Goal: Information Seeking & Learning: Stay updated

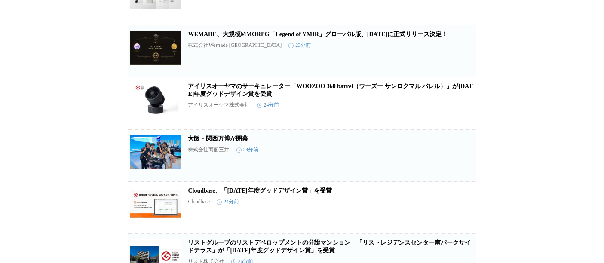
scroll to position [2303, 0]
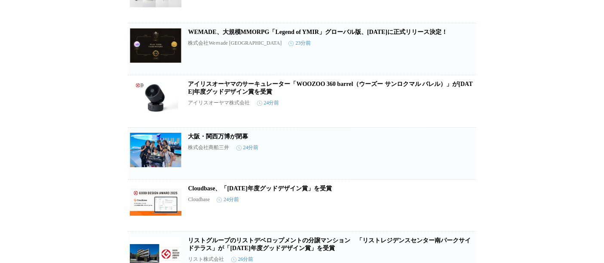
drag, startPoint x: 492, startPoint y: 150, endPoint x: 549, endPoint y: 193, distance: 71.5
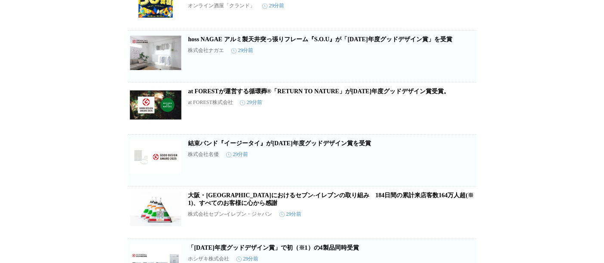
scroll to position [2714, 0]
click at [319, 94] on link "at FORESTが運営する循環葬®︎「RETURN TO NATURE」が[DATE]年度グッドデザイン賞受賞。" at bounding box center [319, 91] width 262 height 6
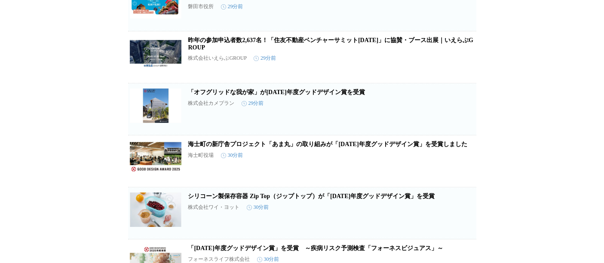
scroll to position [3079, 0]
drag, startPoint x: 564, startPoint y: 127, endPoint x: 553, endPoint y: 130, distance: 10.7
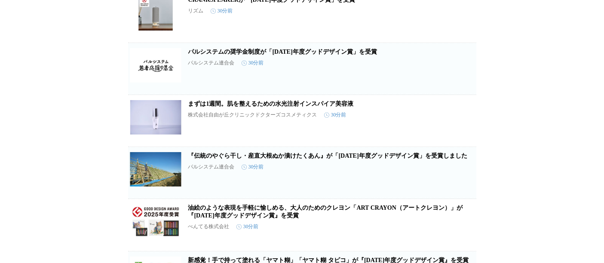
scroll to position [3848, 0]
click at [281, 107] on link "まずは1週間。肌を整えるための水光注射インスパイア美容液" at bounding box center [270, 104] width 165 height 6
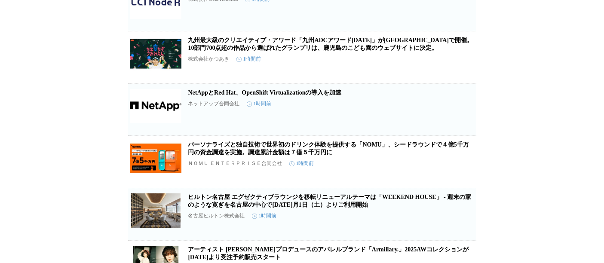
scroll to position [6150, 0]
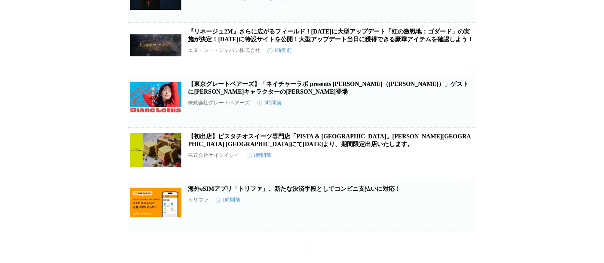
scroll to position [7229, 0]
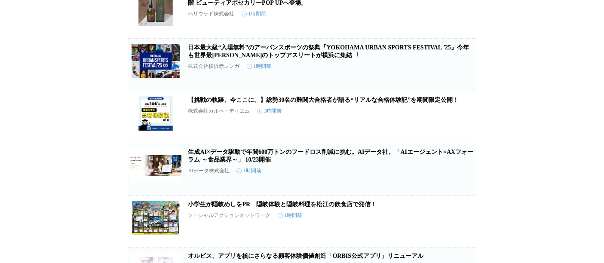
scroll to position [7929, 0]
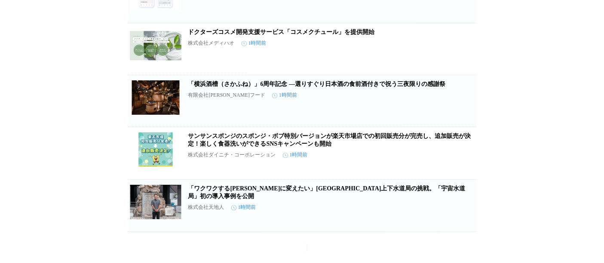
scroll to position [8306, 0]
click at [295, 35] on link "ドクターズコスメ開発支援サービス「コスメクチュール」を提供開始" at bounding box center [281, 32] width 187 height 6
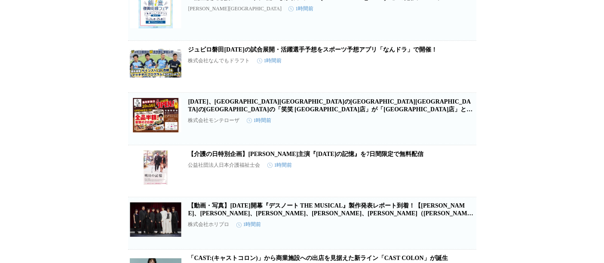
scroll to position [11219, 0]
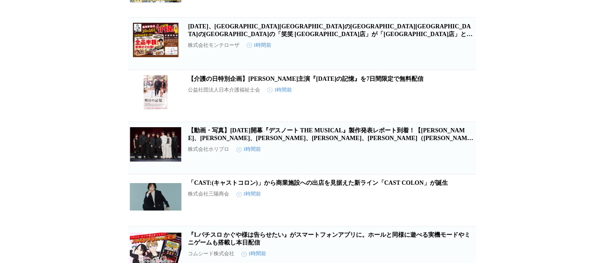
scroll to position [11294, 0]
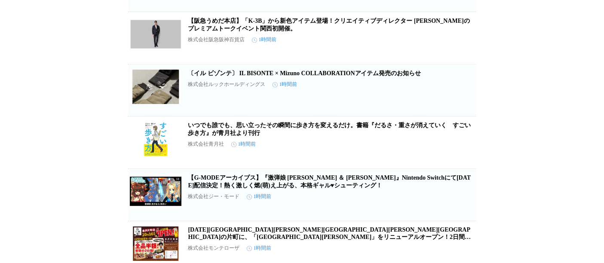
scroll to position [11914, 0]
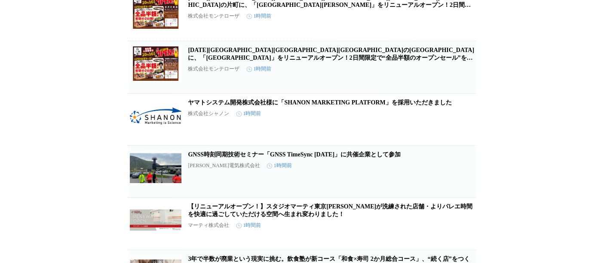
scroll to position [12106, 0]
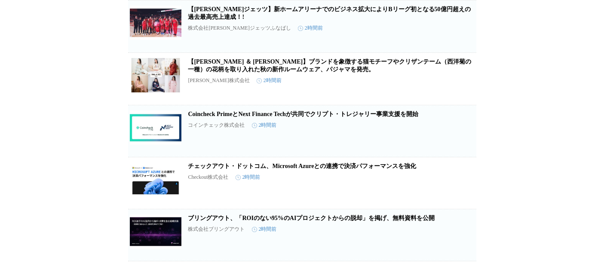
scroll to position [12766, 0]
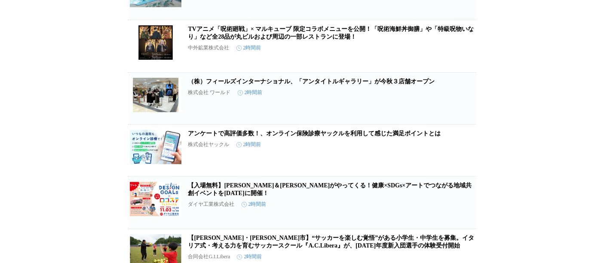
scroll to position [13330, 0]
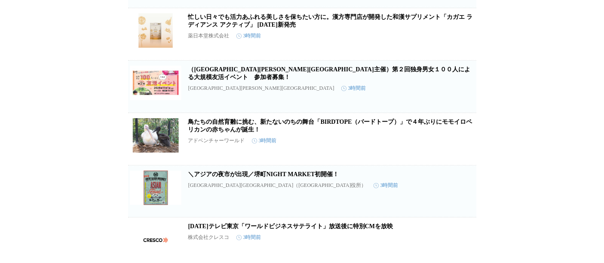
scroll to position [20117, 0]
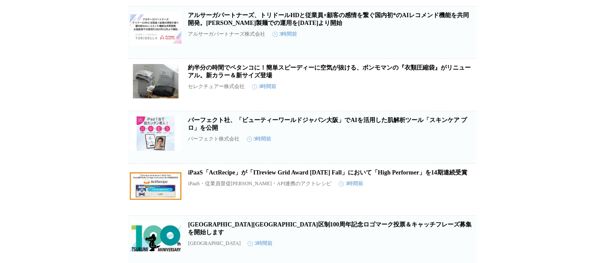
scroll to position [22883, 0]
